Goal: Navigation & Orientation: Understand site structure

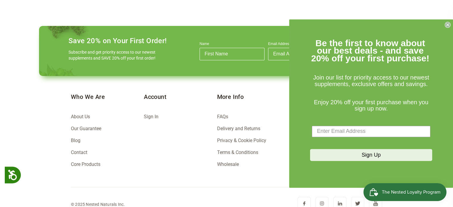
scroll to position [871, 0]
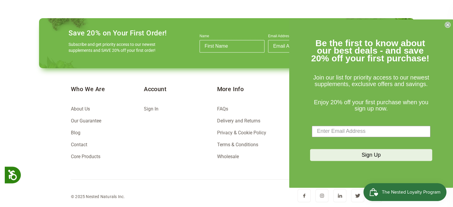
click at [448, 22] on circle "Close dialog" at bounding box center [448, 25] width 6 height 6
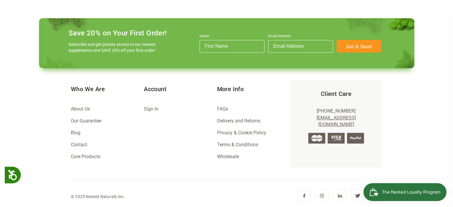
scroll to position [0, 105]
click at [83, 145] on link "Contact" at bounding box center [79, 145] width 16 height 6
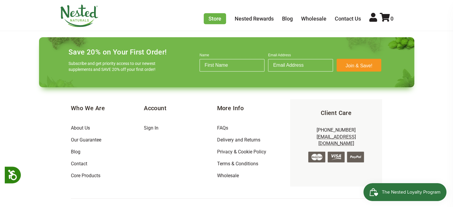
scroll to position [446, 0]
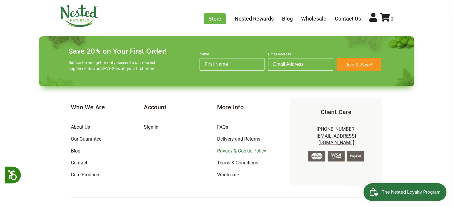
click at [236, 148] on link "Privacy & Cookie Policy" at bounding box center [241, 151] width 49 height 6
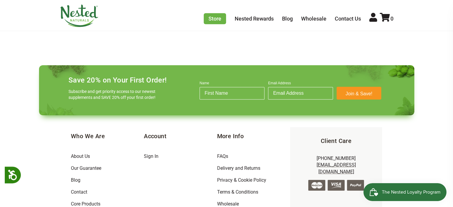
scroll to position [2736, 0]
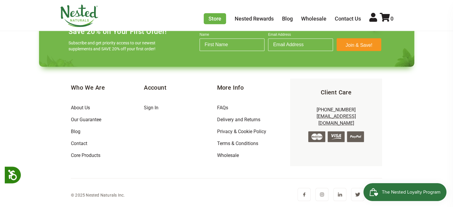
click at [232, 147] on li "Terms & Conditions" at bounding box center [253, 144] width 73 height 12
click at [229, 145] on link "Terms & Conditions" at bounding box center [237, 144] width 41 height 6
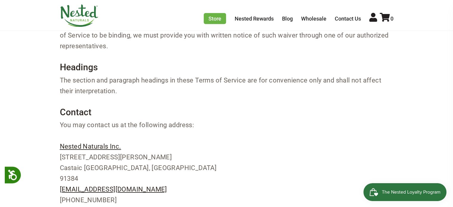
scroll to position [4140, 0]
